Goal: Transaction & Acquisition: Download file/media

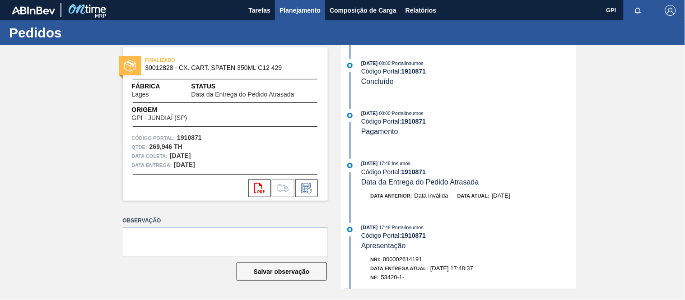
click at [305, 12] on span "Planejamento" at bounding box center [299, 10] width 41 height 11
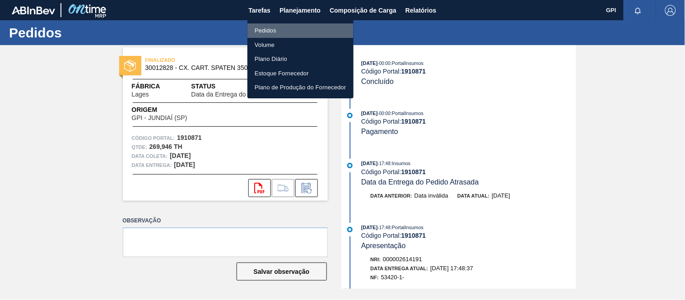
click at [290, 25] on li "Pedidos" at bounding box center [300, 30] width 106 height 14
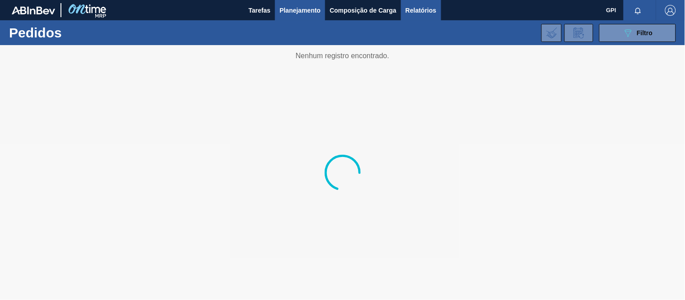
click at [414, 11] on span "Relatórios" at bounding box center [420, 10] width 31 height 11
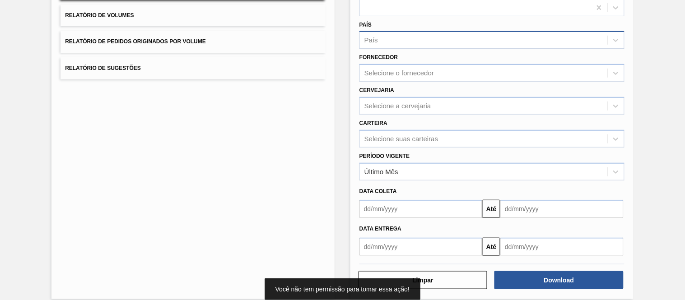
scroll to position [115, 0]
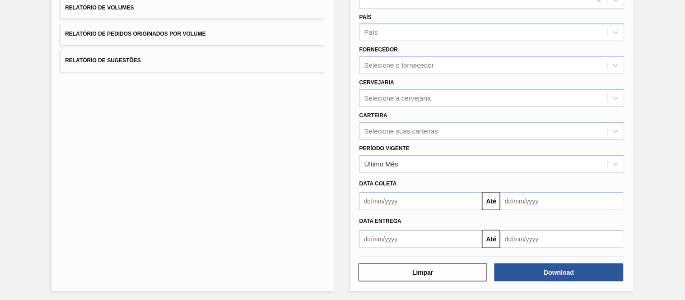
click at [405, 151] on div "Período Vigente Último Mês" at bounding box center [491, 157] width 265 height 31
click at [404, 161] on div "Último Mês" at bounding box center [483, 164] width 247 height 13
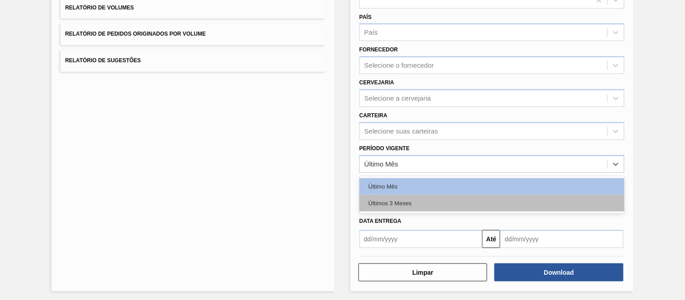
click at [389, 203] on div "Últimos 3 Meses" at bounding box center [491, 203] width 265 height 17
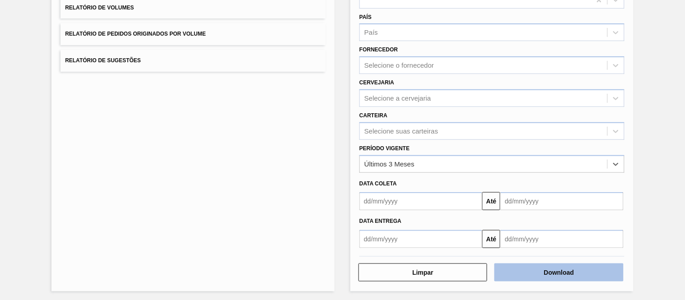
click at [581, 272] on button "Download" at bounding box center [558, 273] width 129 height 18
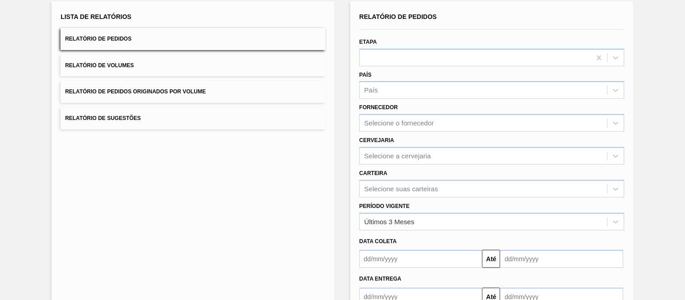
scroll to position [0, 0]
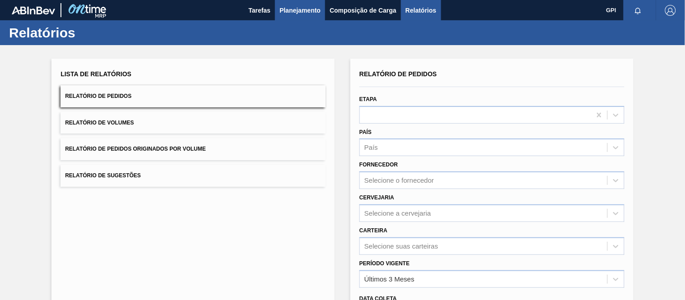
click at [290, 4] on button "Planejamento" at bounding box center [300, 10] width 50 height 20
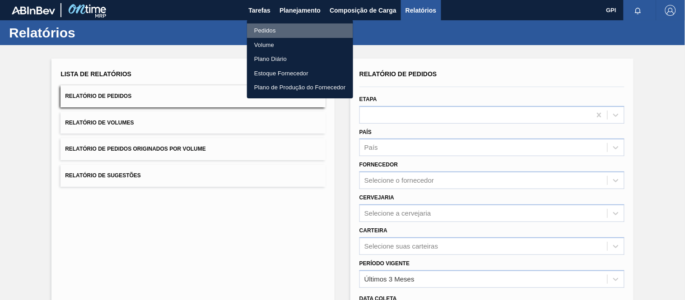
click at [273, 24] on li "Pedidos" at bounding box center [300, 30] width 106 height 14
